Goal: Transaction & Acquisition: Purchase product/service

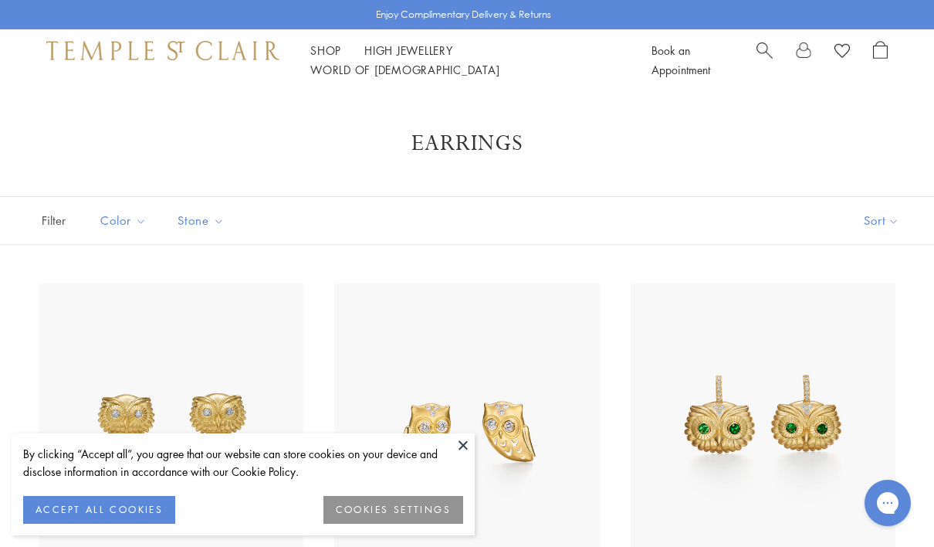
click at [115, 520] on button "ACCEPT ALL COOKIES" at bounding box center [99, 510] width 152 height 28
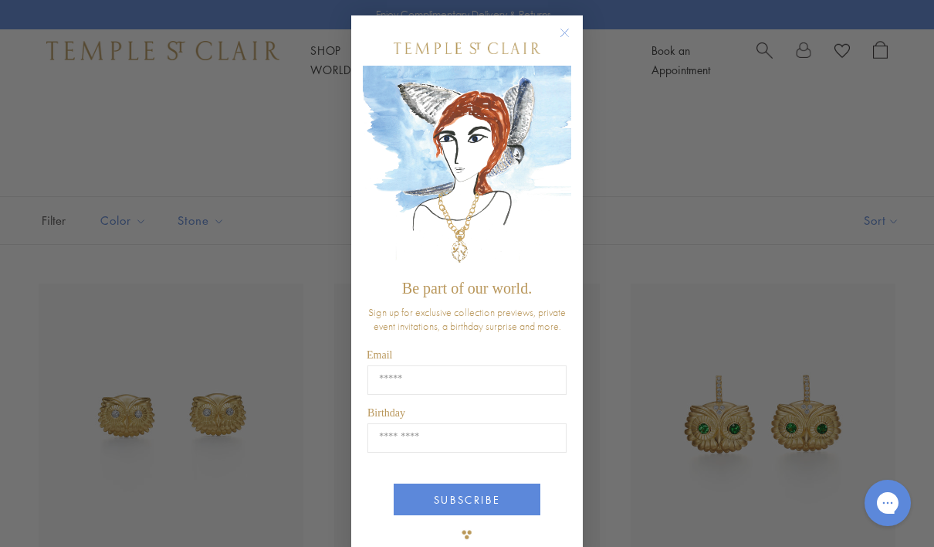
click at [566, 31] on circle "Close dialog" at bounding box center [565, 33] width 19 height 19
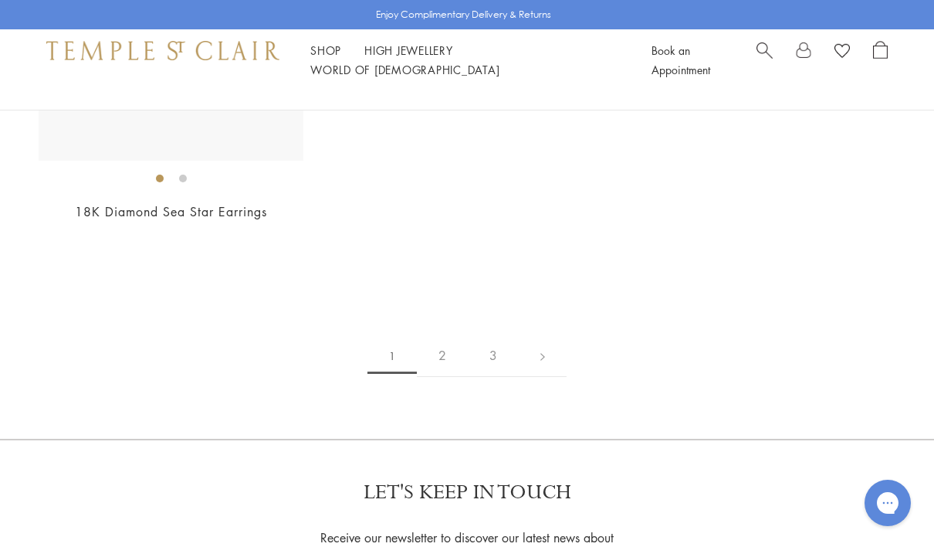
scroll to position [7099, 0]
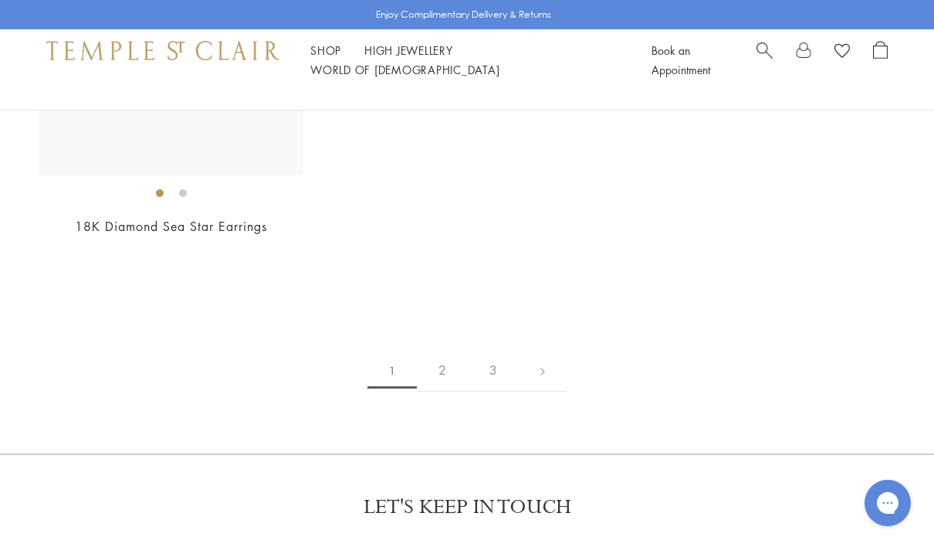
click at [439, 349] on link "2" at bounding box center [442, 370] width 51 height 42
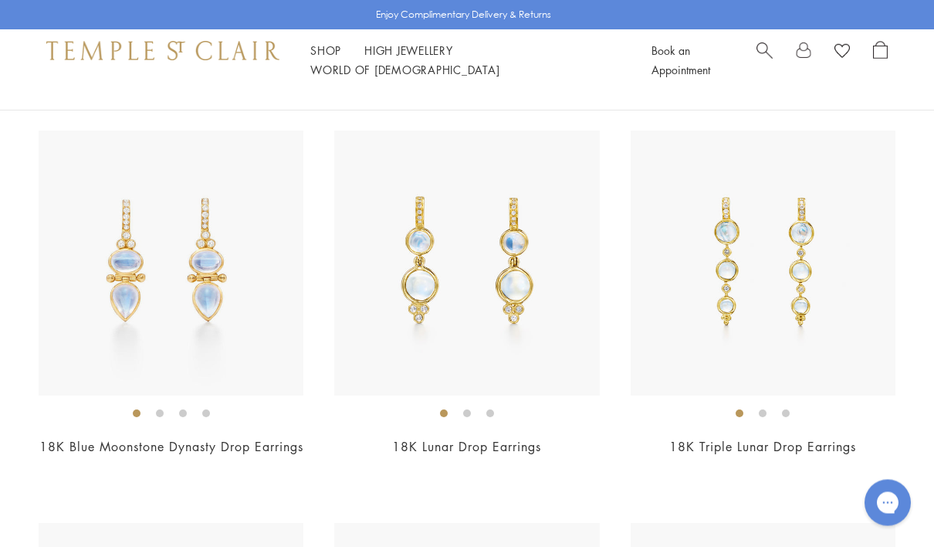
scroll to position [4523, 0]
click at [781, 263] on img at bounding box center [763, 262] width 265 height 265
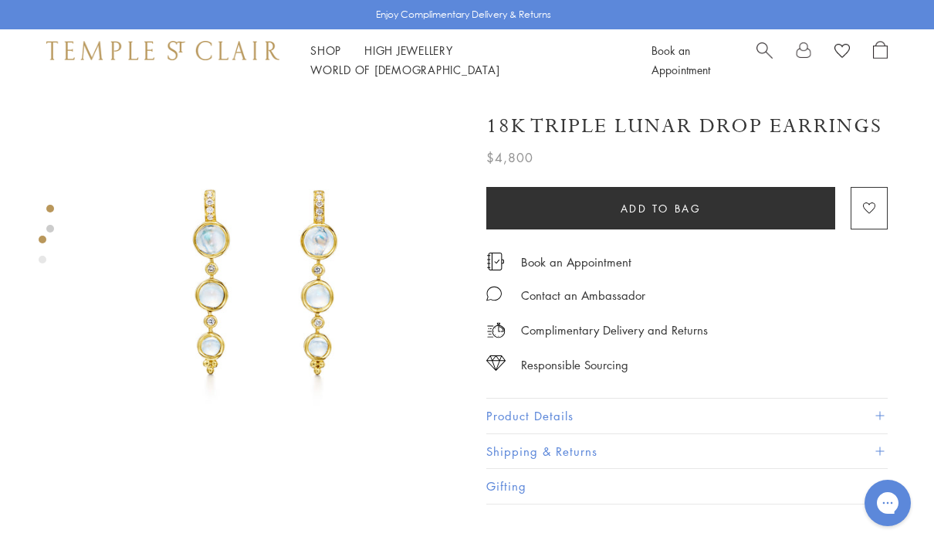
scroll to position [98, 0]
